Goal: Information Seeking & Learning: Learn about a topic

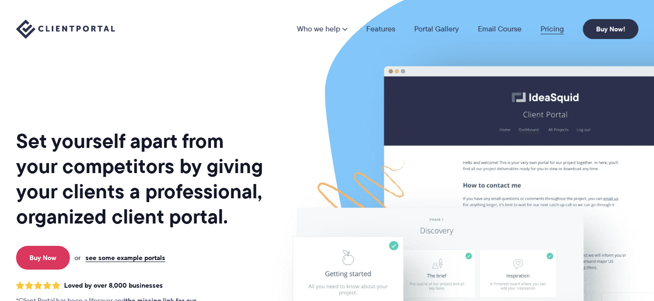
click at [549, 25] on link "Pricing" at bounding box center [551, 29] width 23 height 8
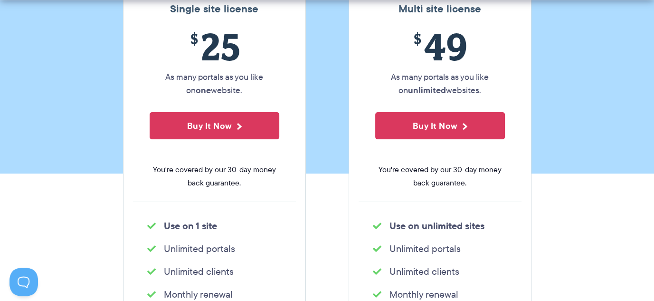
scroll to position [253, 0]
